Goal: Task Accomplishment & Management: Use online tool/utility

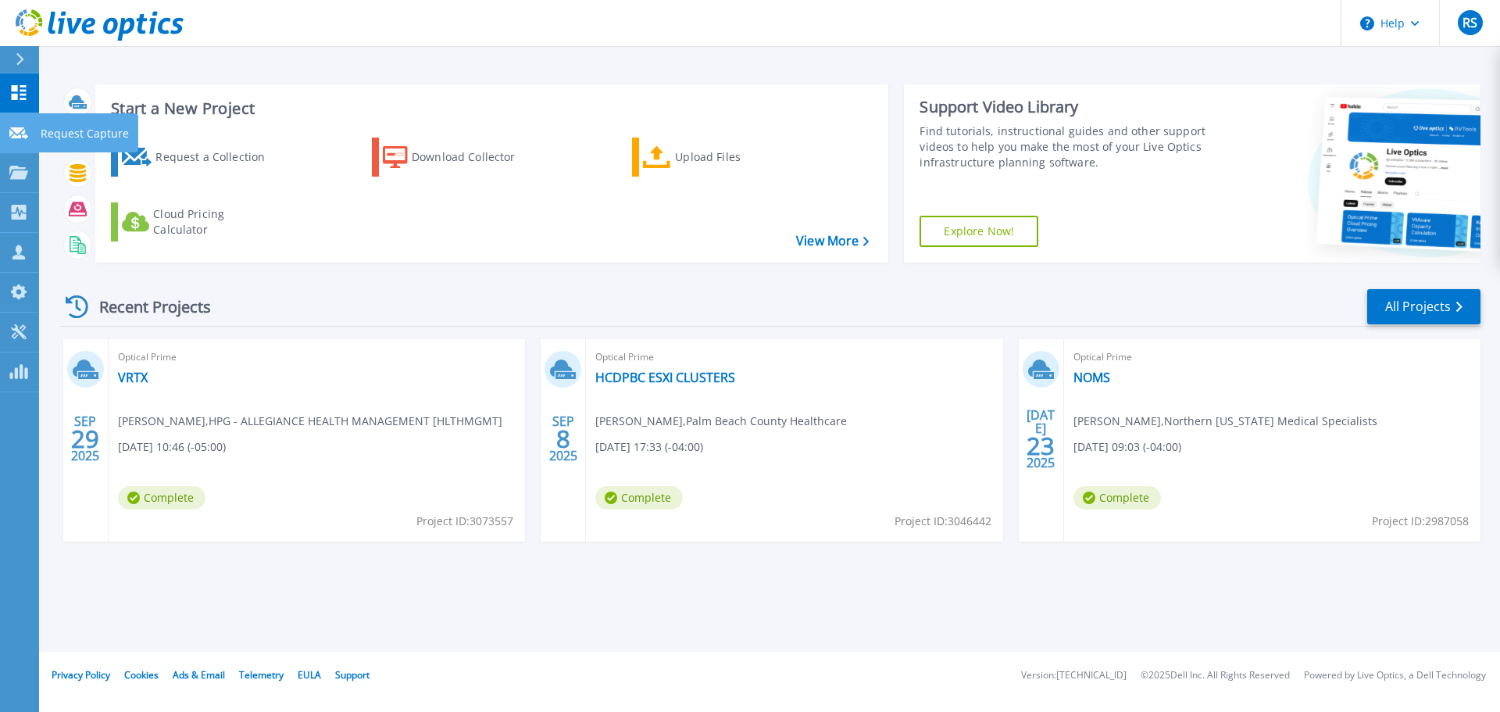
click at [70, 133] on p "Request Capture" at bounding box center [85, 133] width 88 height 41
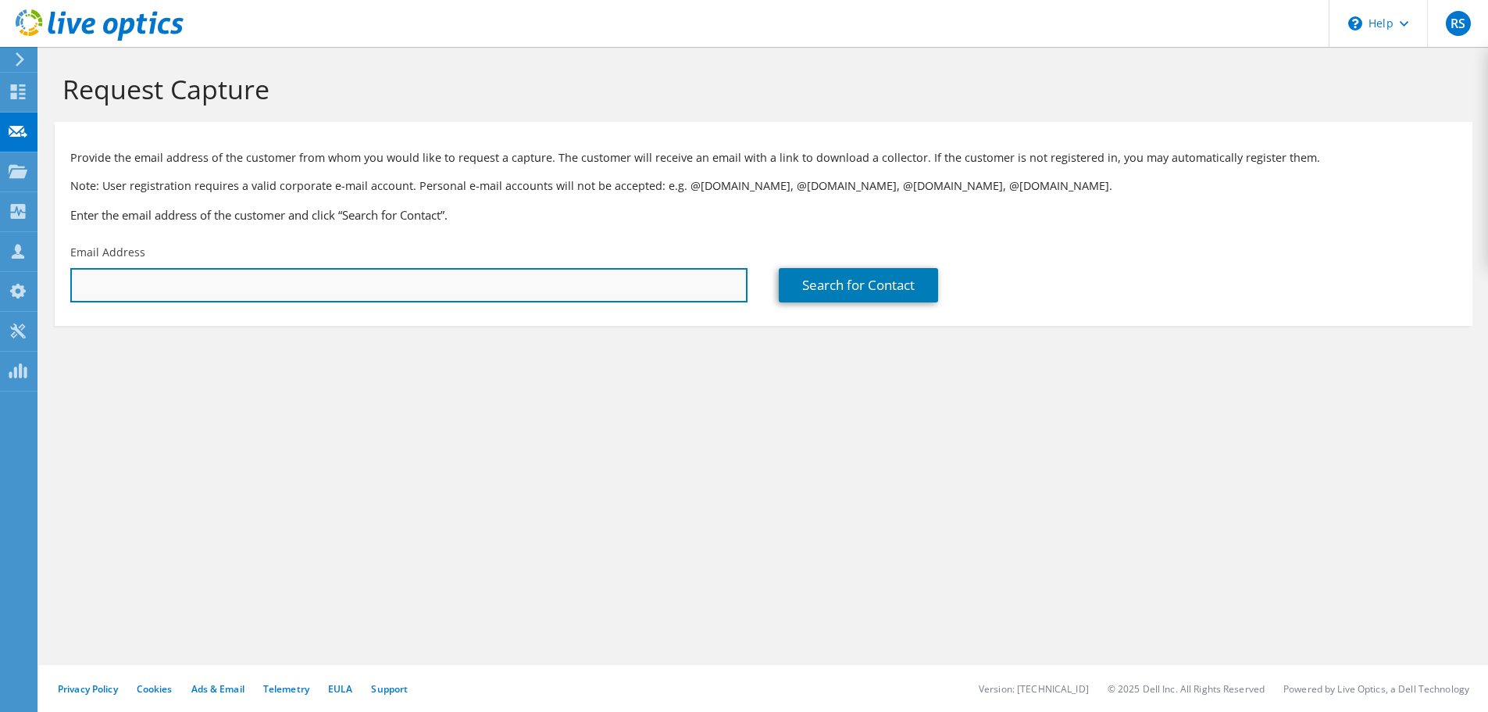
click at [370, 286] on input "text" at bounding box center [408, 285] width 677 height 34
paste input "[EMAIL_ADDRESS][DOMAIN_NAME]"
type input "[EMAIL_ADDRESS][DOMAIN_NAME]"
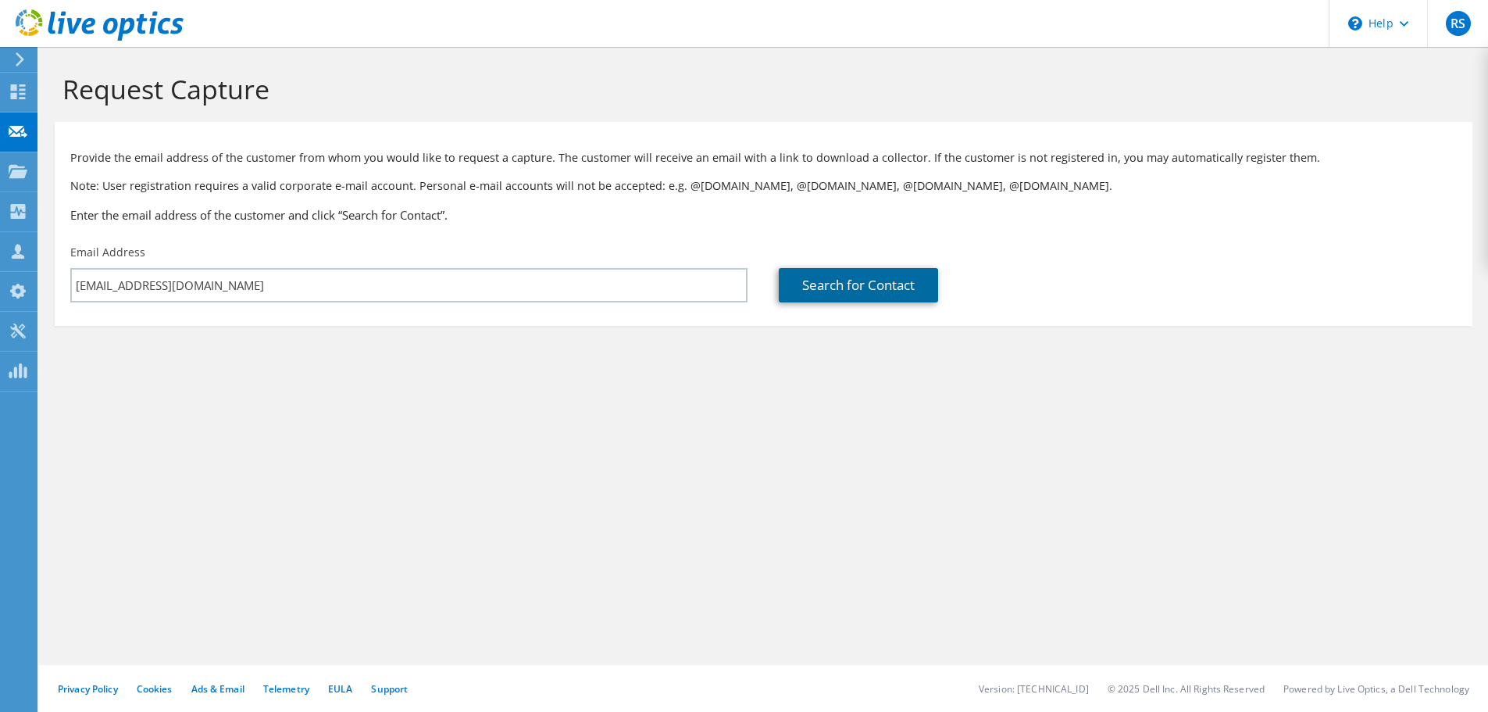
click at [874, 290] on link "Search for Contact" at bounding box center [858, 285] width 159 height 34
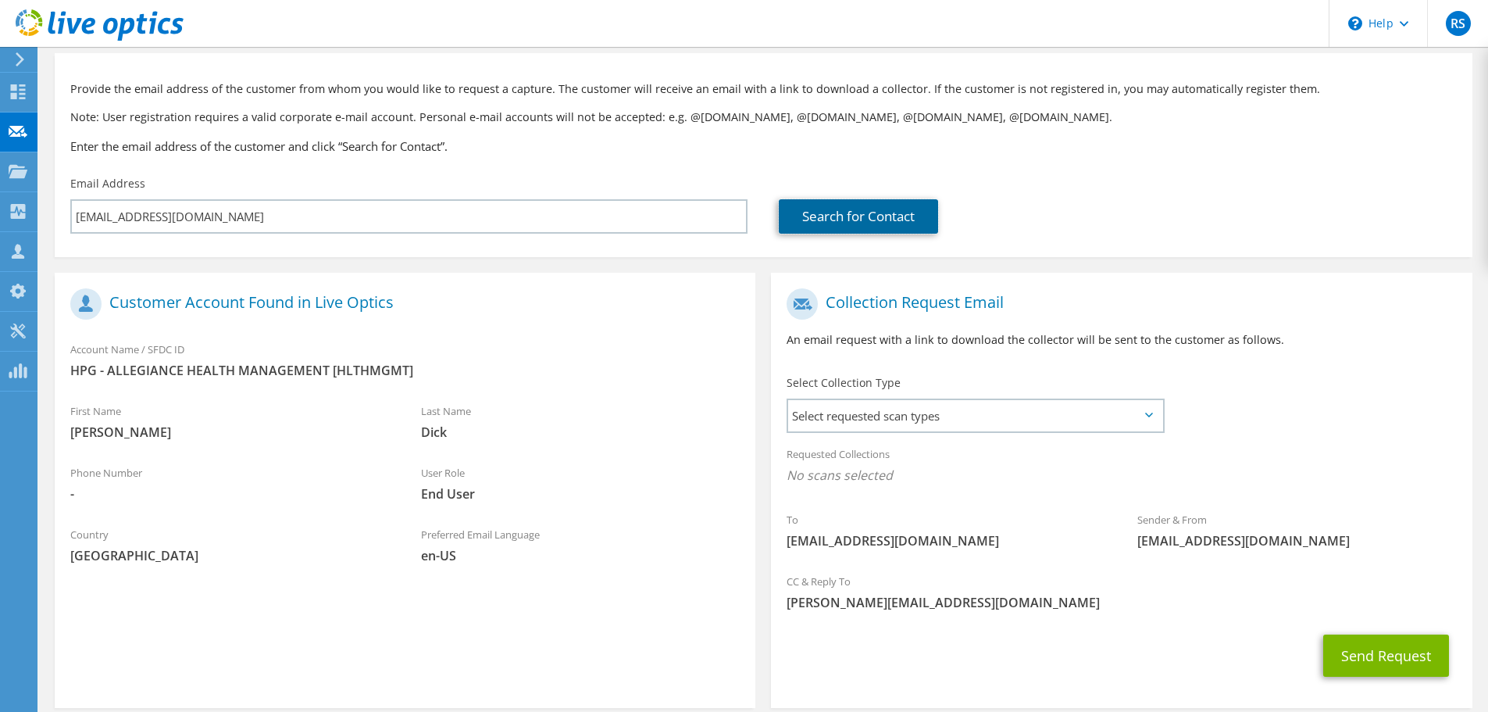
scroll to position [143, 0]
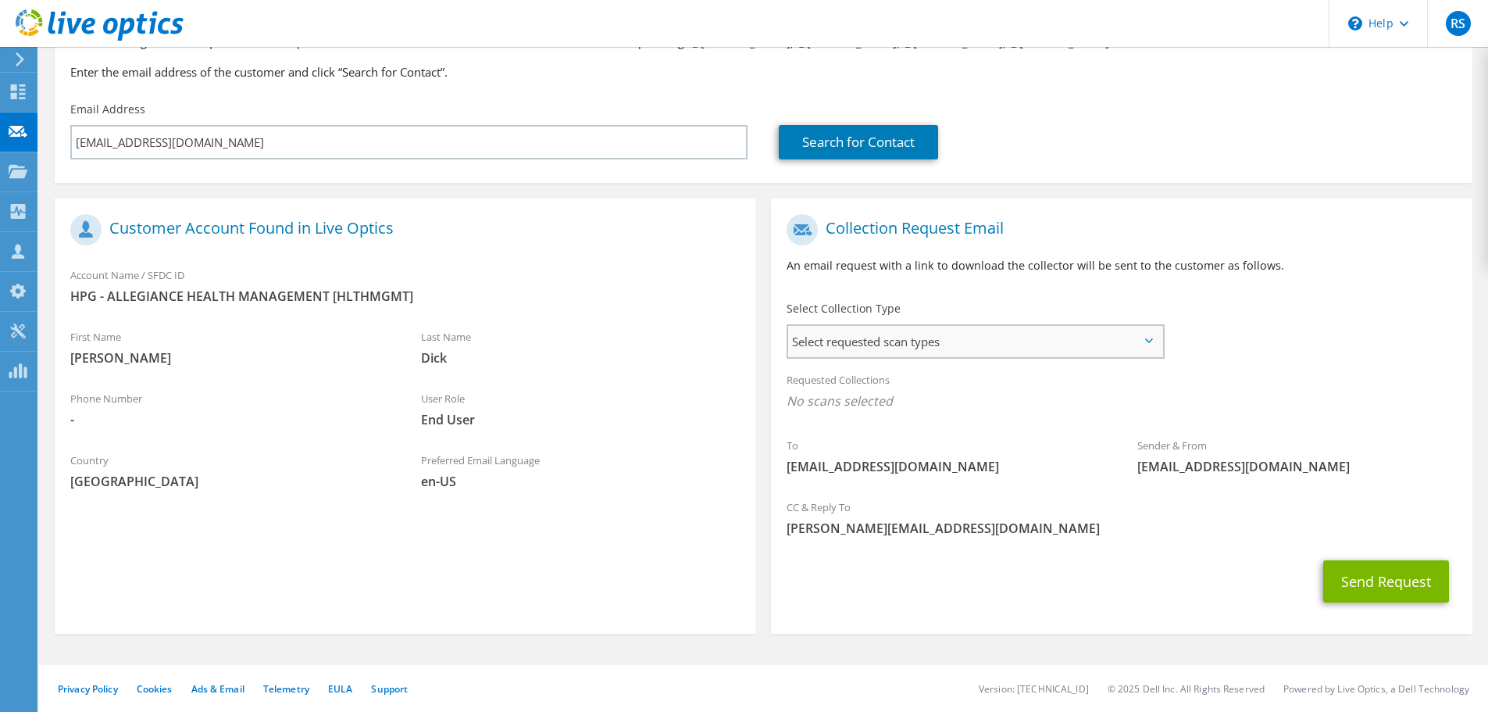
click at [1011, 333] on span "Select requested scan types" at bounding box center [975, 341] width 374 height 31
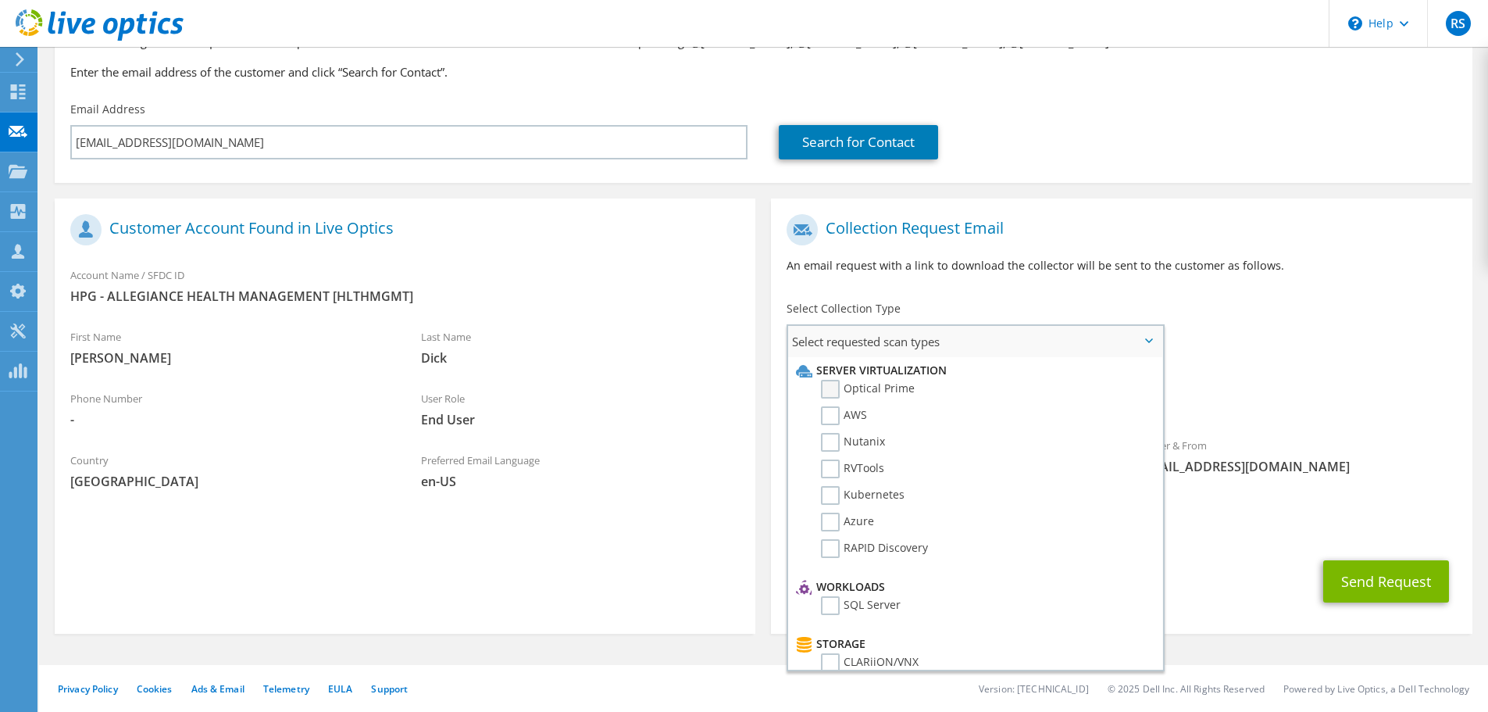
click at [831, 387] on label "Optical Prime" at bounding box center [868, 389] width 94 height 19
click at [0, 0] on input "Optical Prime" at bounding box center [0, 0] width 0 height 0
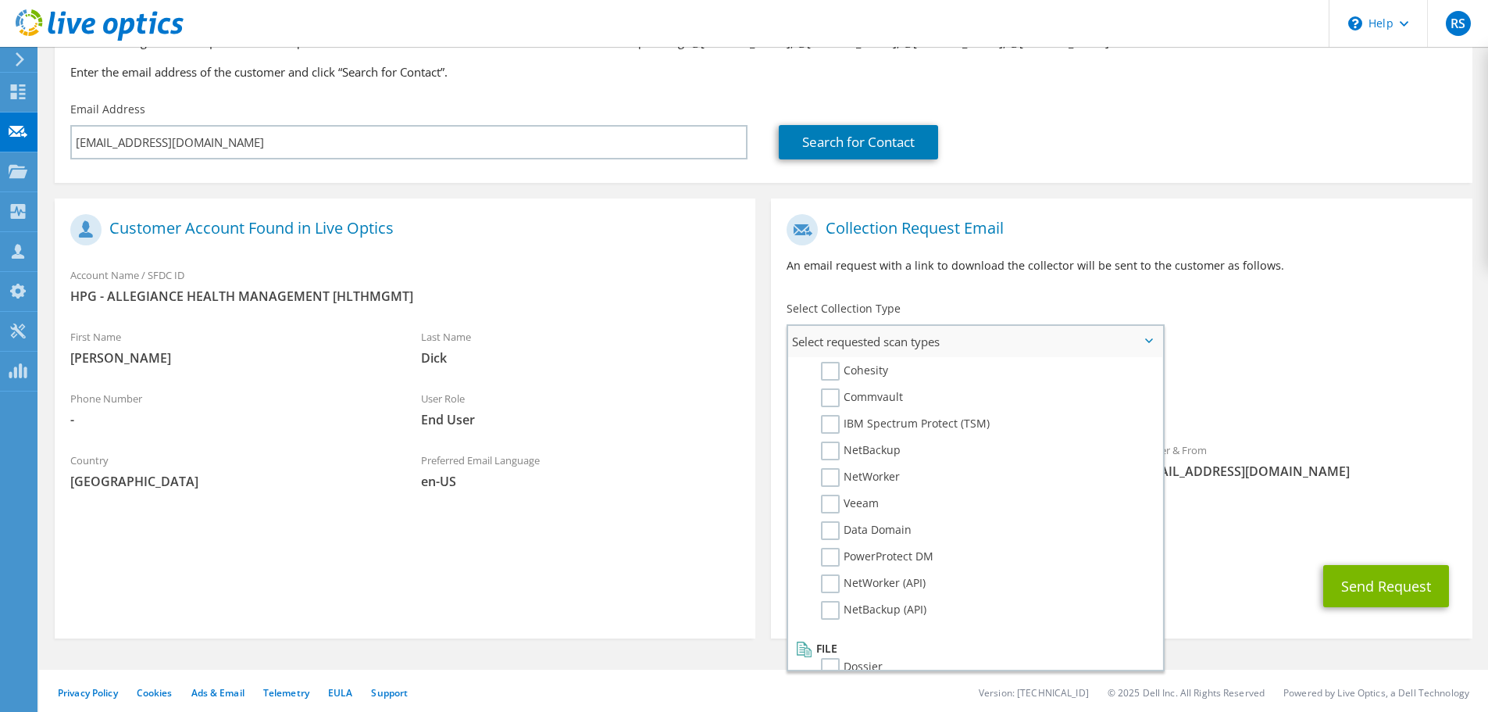
scroll to position [743, 0]
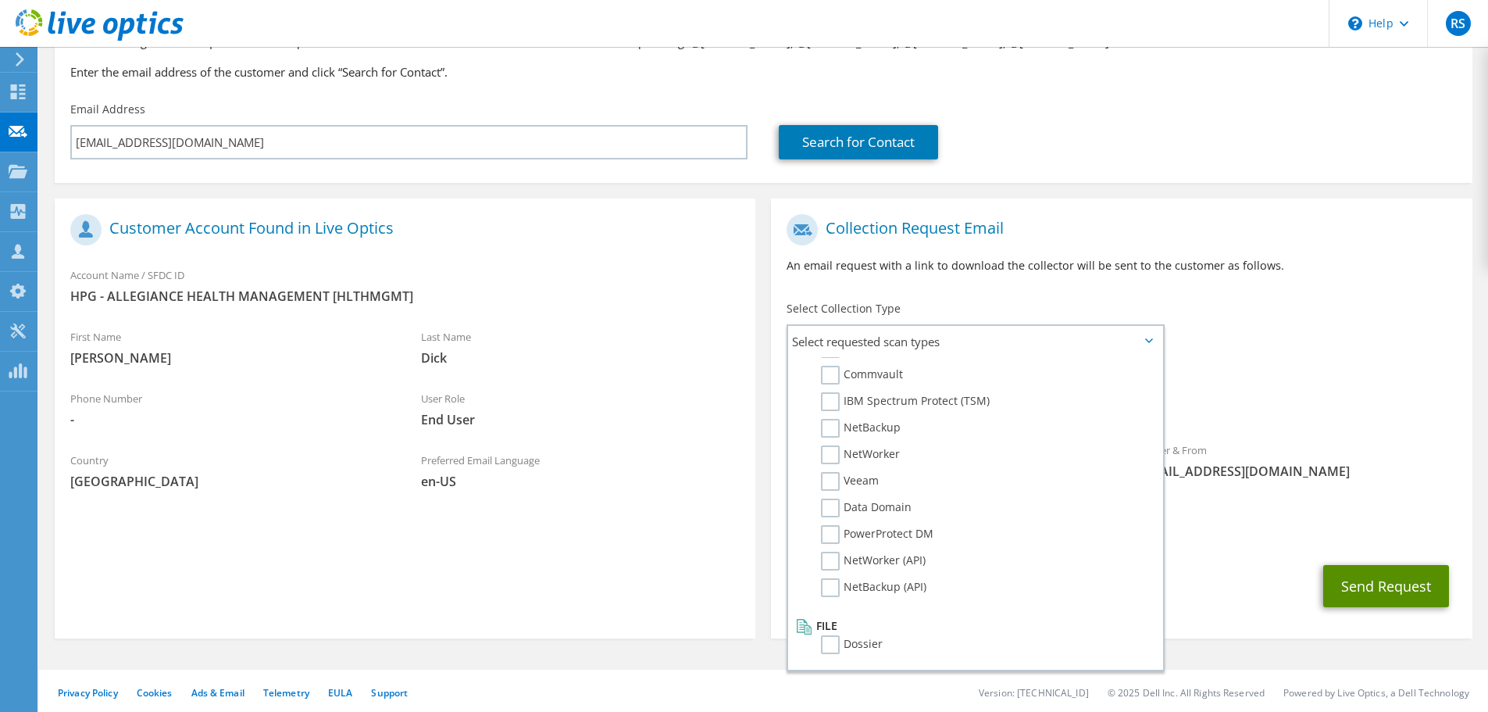
click at [1398, 591] on button "Send Request" at bounding box center [1386, 586] width 126 height 42
